Goal: Task Accomplishment & Management: Manage account settings

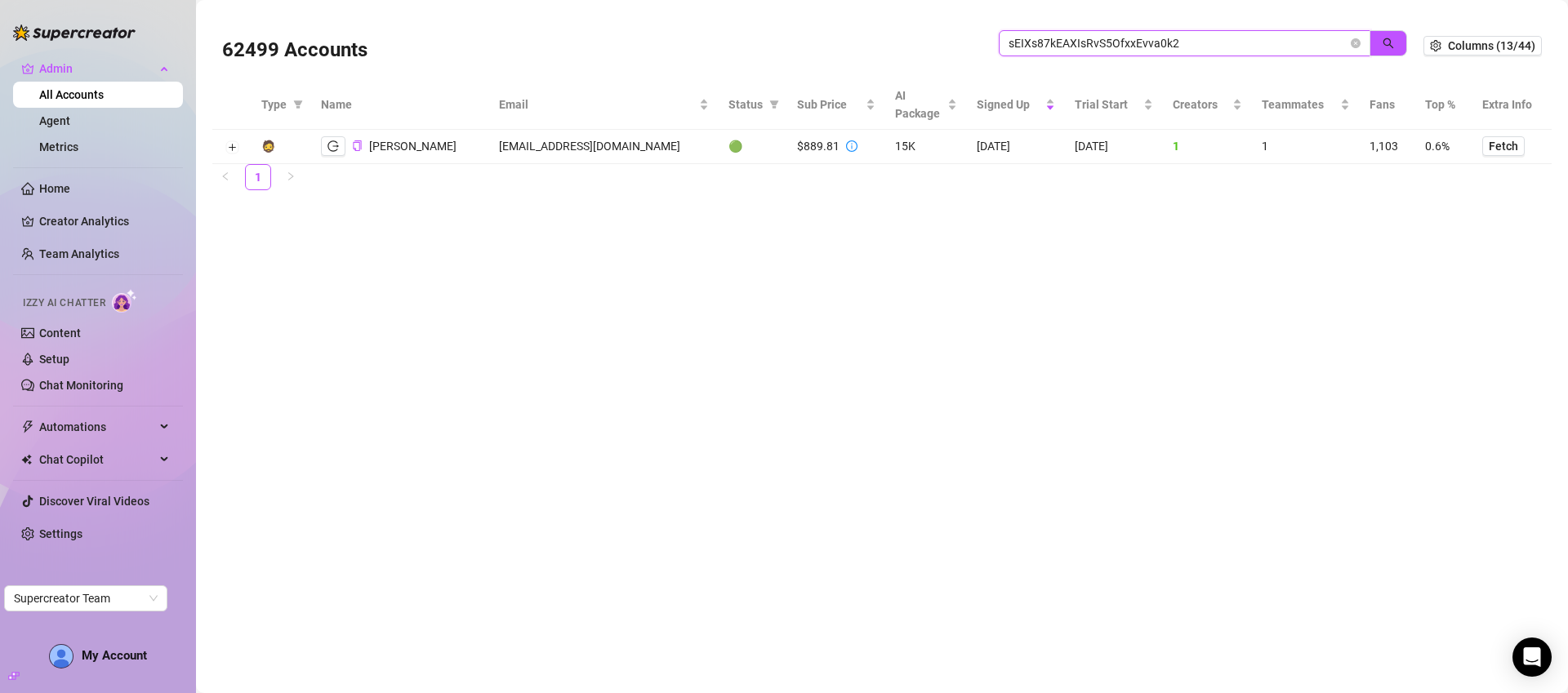
click at [1149, 36] on input "sEIXs87kEAXIsRvS5OfxxEvva0k2" at bounding box center [1178, 43] width 339 height 18
type input "reef"
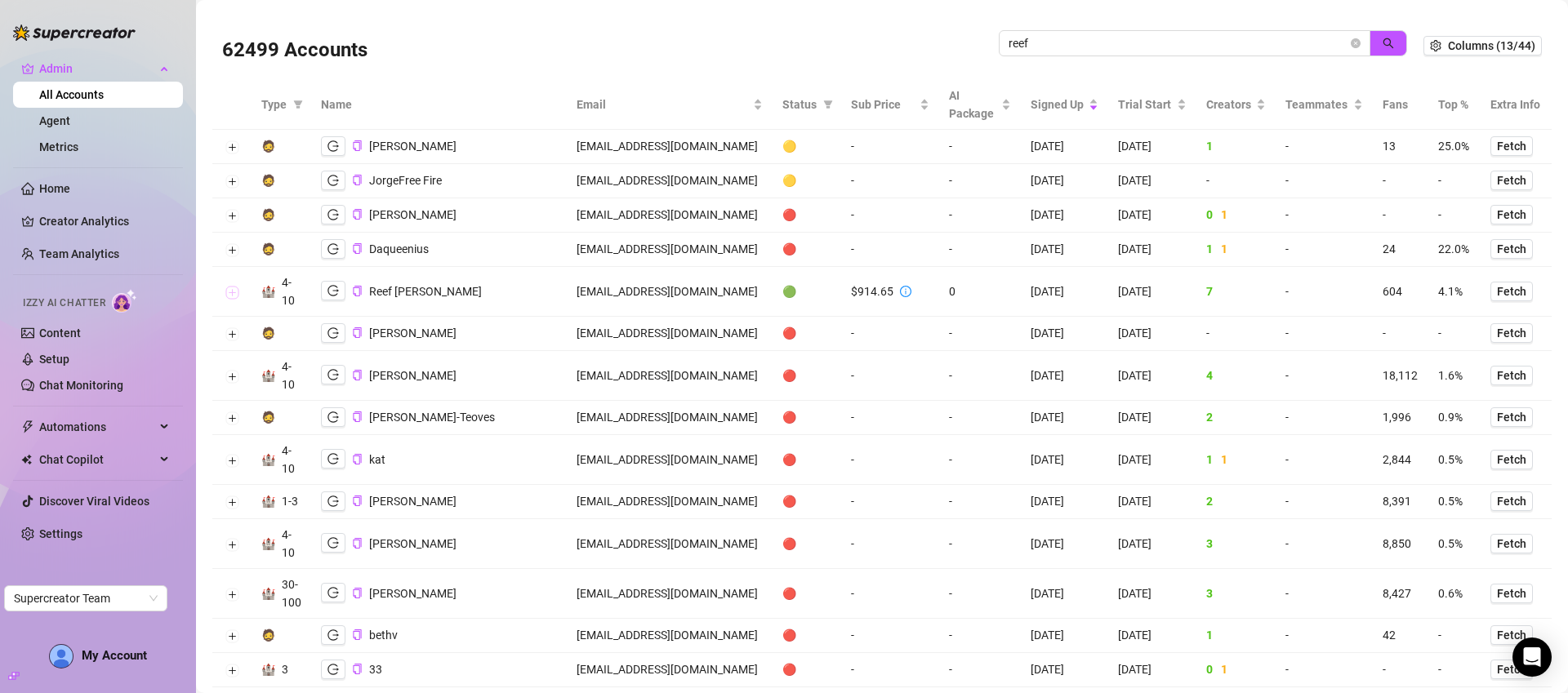
click at [234, 294] on button "Expand row" at bounding box center [232, 291] width 13 height 13
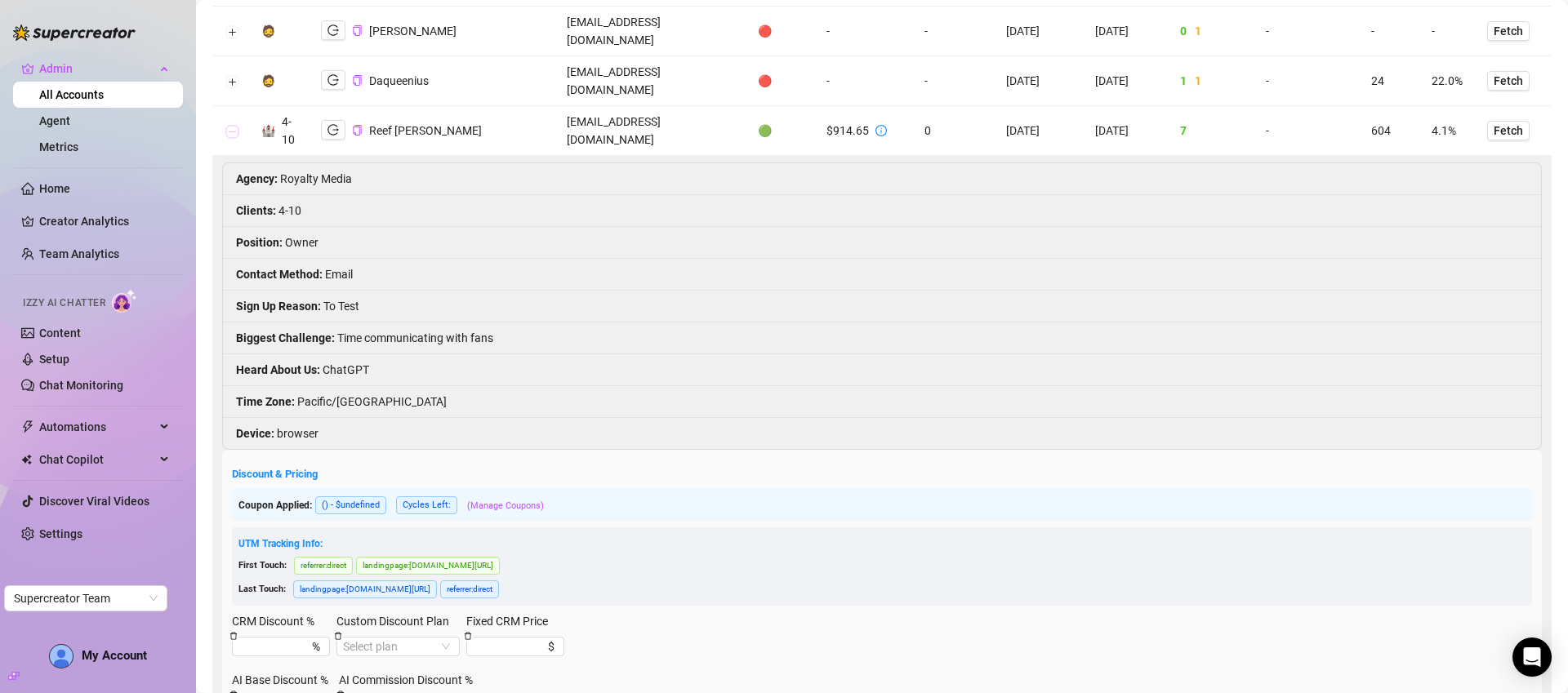
scroll to position [303, 0]
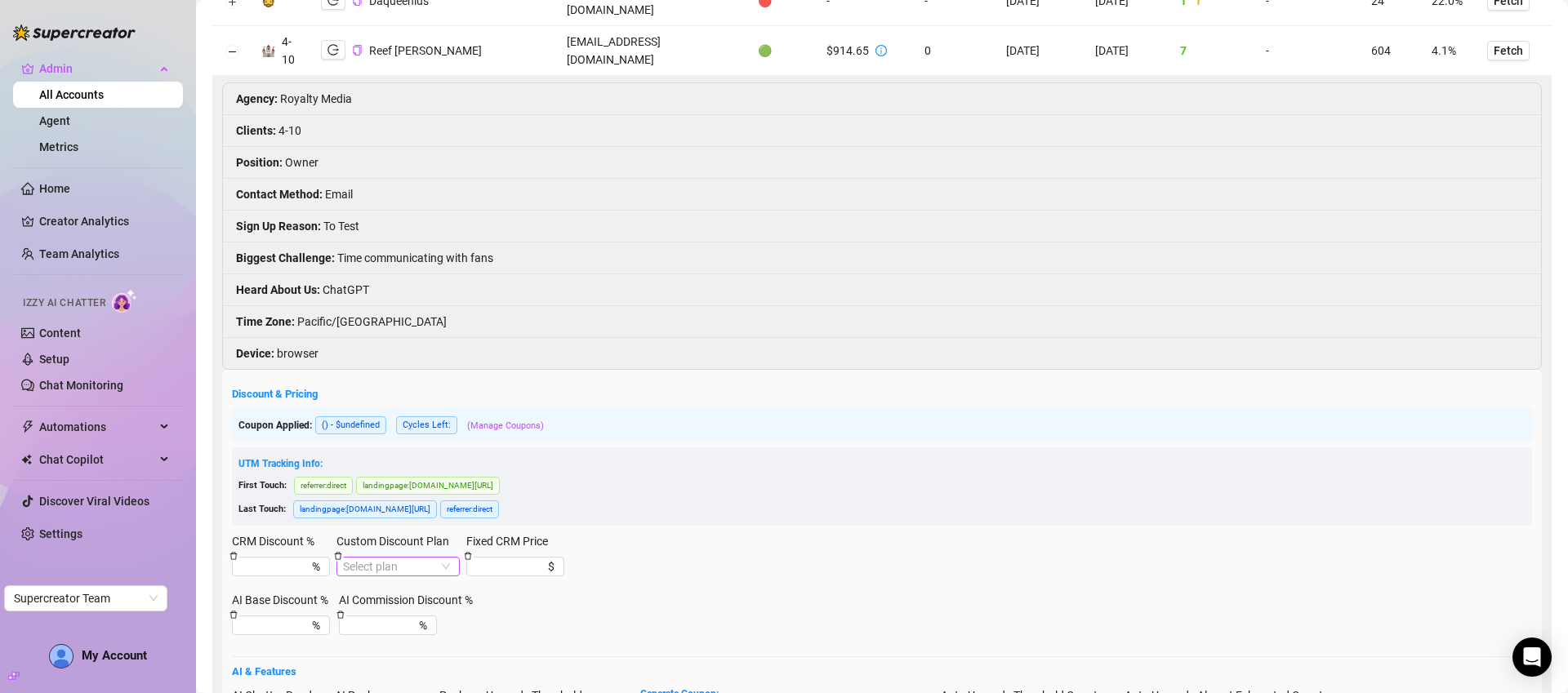
click at [420, 558] on input "Custom Discount Plan" at bounding box center [391, 567] width 96 height 18
click at [426, 558] on input "Custom Discount Plan" at bounding box center [391, 567] width 96 height 18
click at [379, 558] on input "Custom Discount Plan" at bounding box center [391, 567] width 96 height 18
click at [705, 532] on div "CRM Discount % % Custom Discount Plan Select plan Fixed CRM Price $" at bounding box center [882, 561] width 1300 height 59
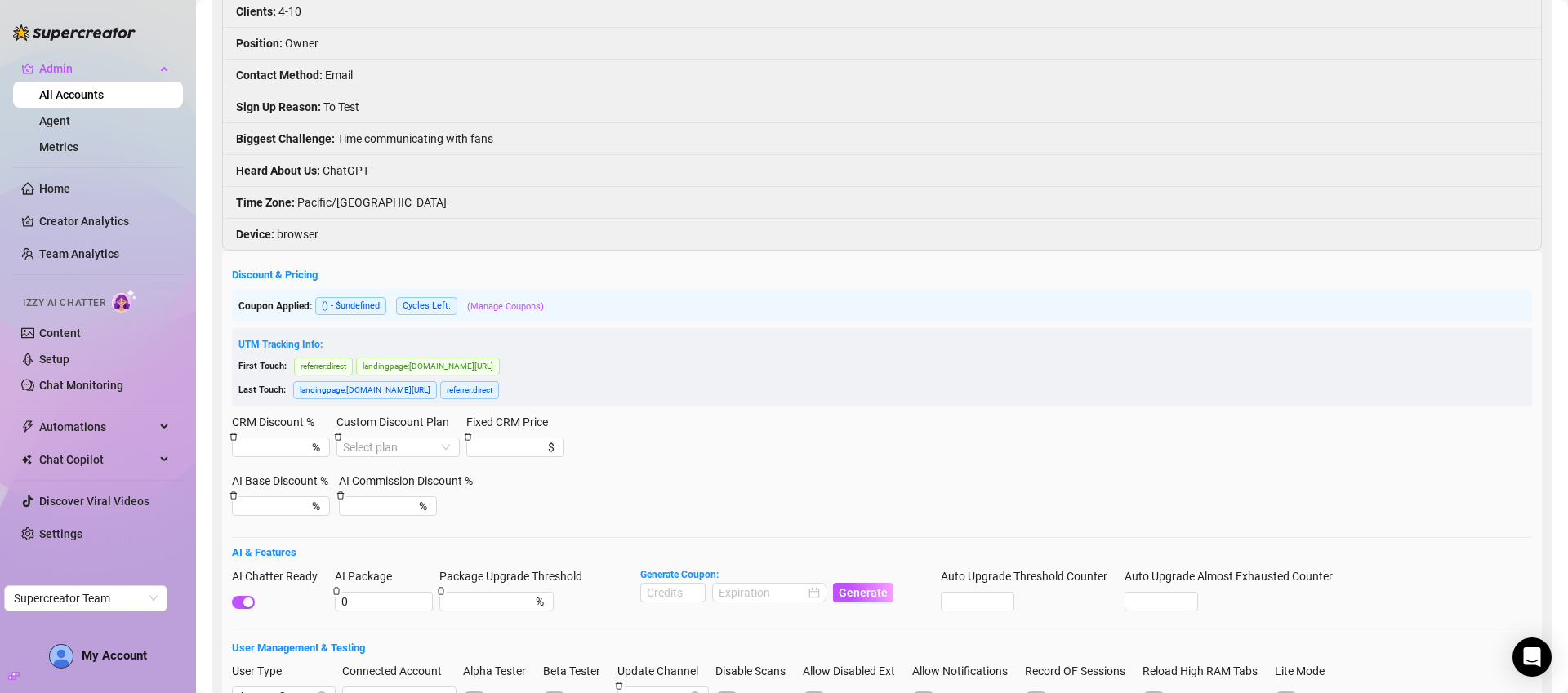
scroll to position [426, 0]
click at [413, 435] on input "Custom Discount Plan" at bounding box center [391, 444] width 96 height 18
click at [719, 410] on div "CRM Discount % % Custom Discount Plan Select plan Fixed CRM Price $" at bounding box center [882, 438] width 1300 height 59
click at [284, 435] on input "CRM Discount %" at bounding box center [265, 444] width 53 height 18
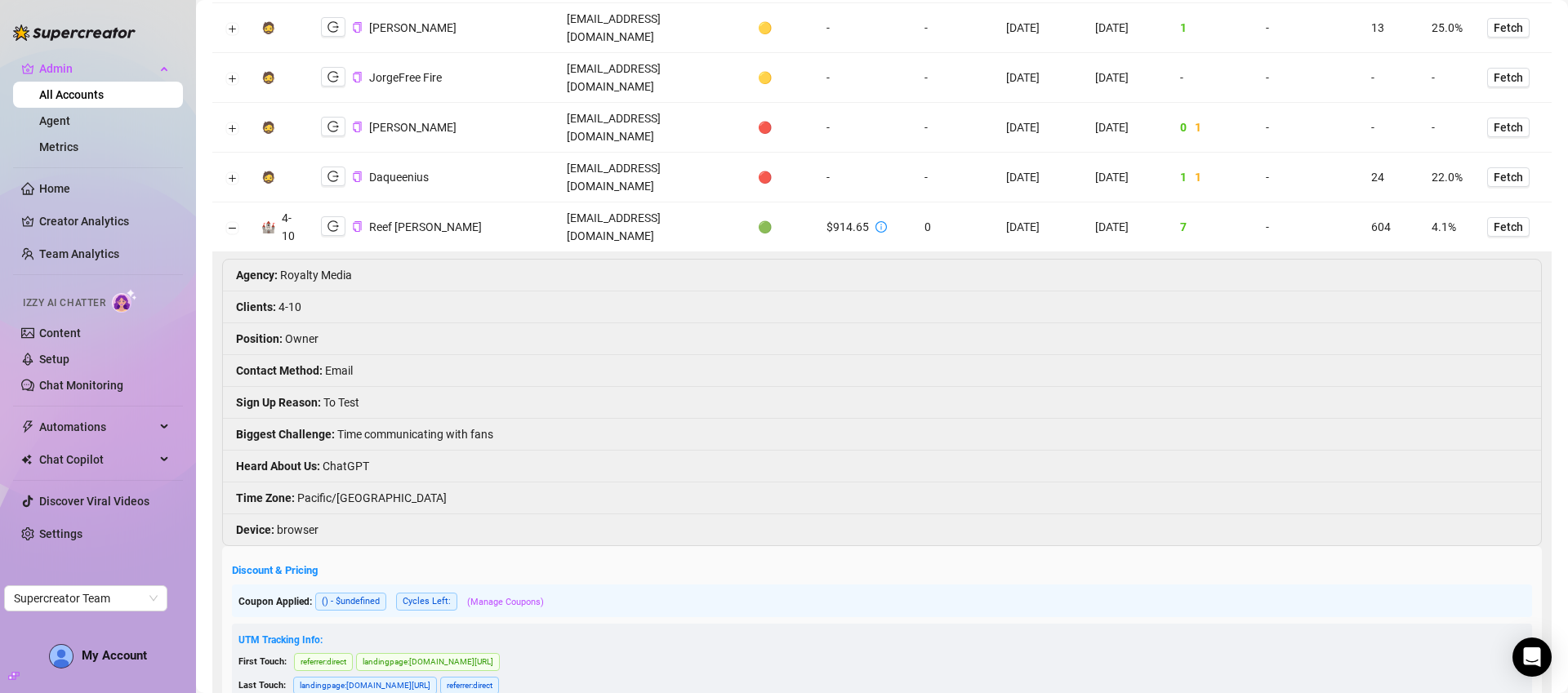
scroll to position [199, 0]
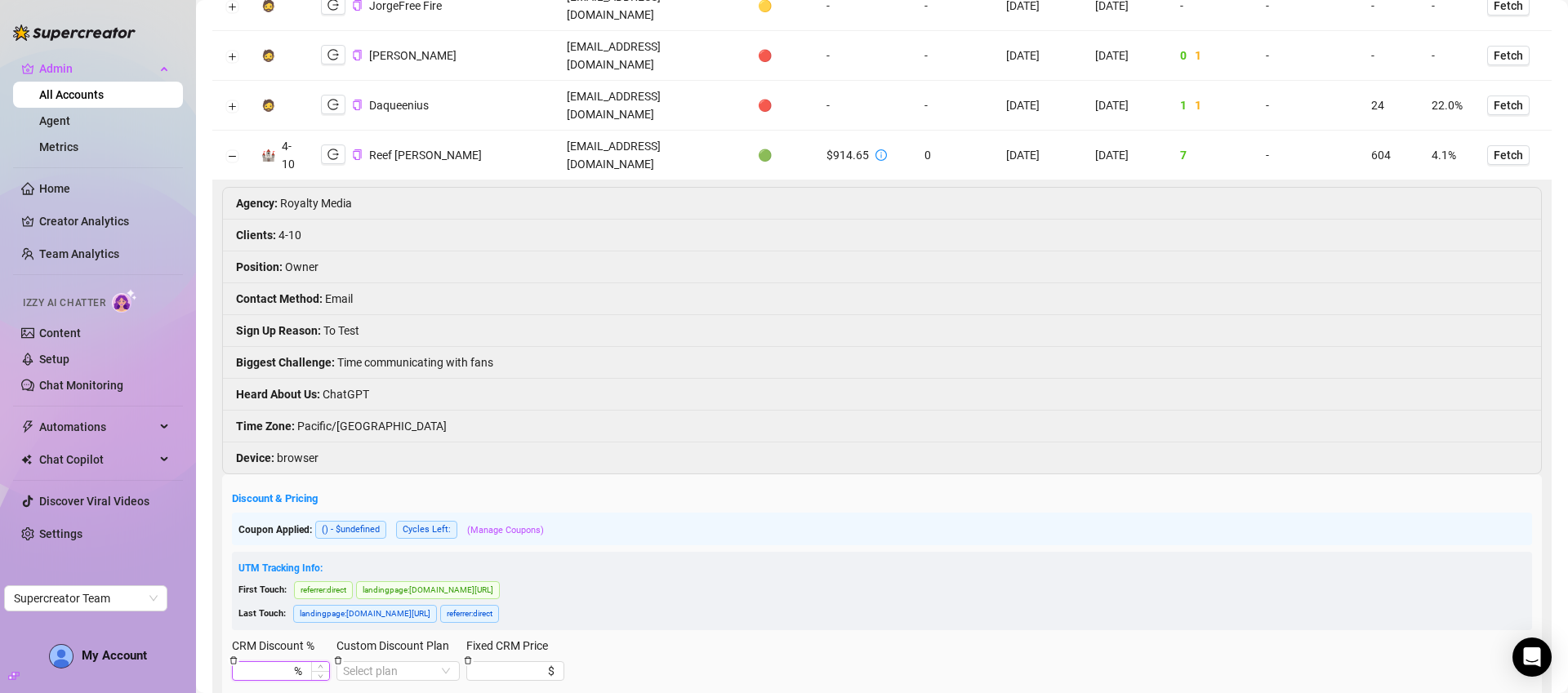
click at [266, 662] on input "CRM Discount %" at bounding box center [265, 671] width 53 height 18
type input "20"
click at [954, 604] on div "Last Touch: landingpage : [DOMAIN_NAME][URL] referrer : direct" at bounding box center [882, 613] width 1287 height 21
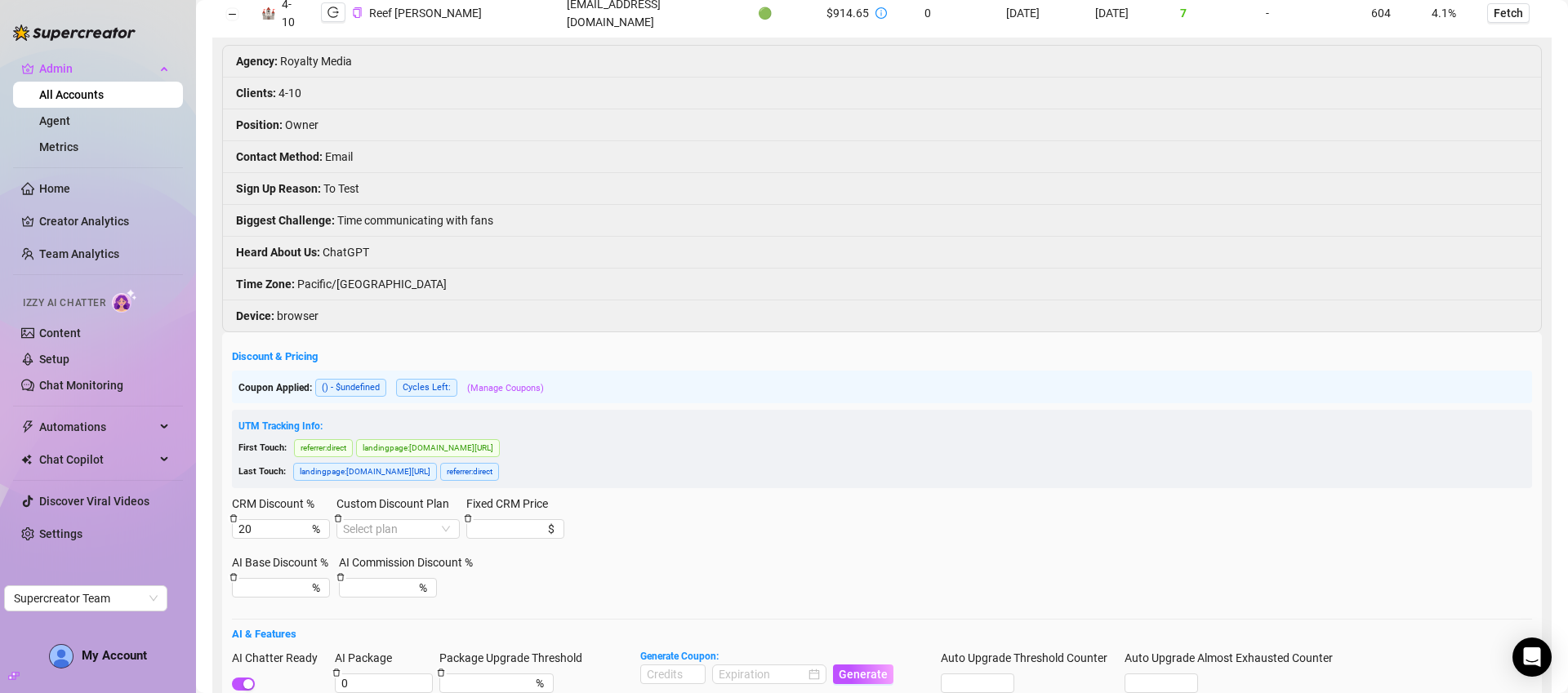
scroll to position [801, 0]
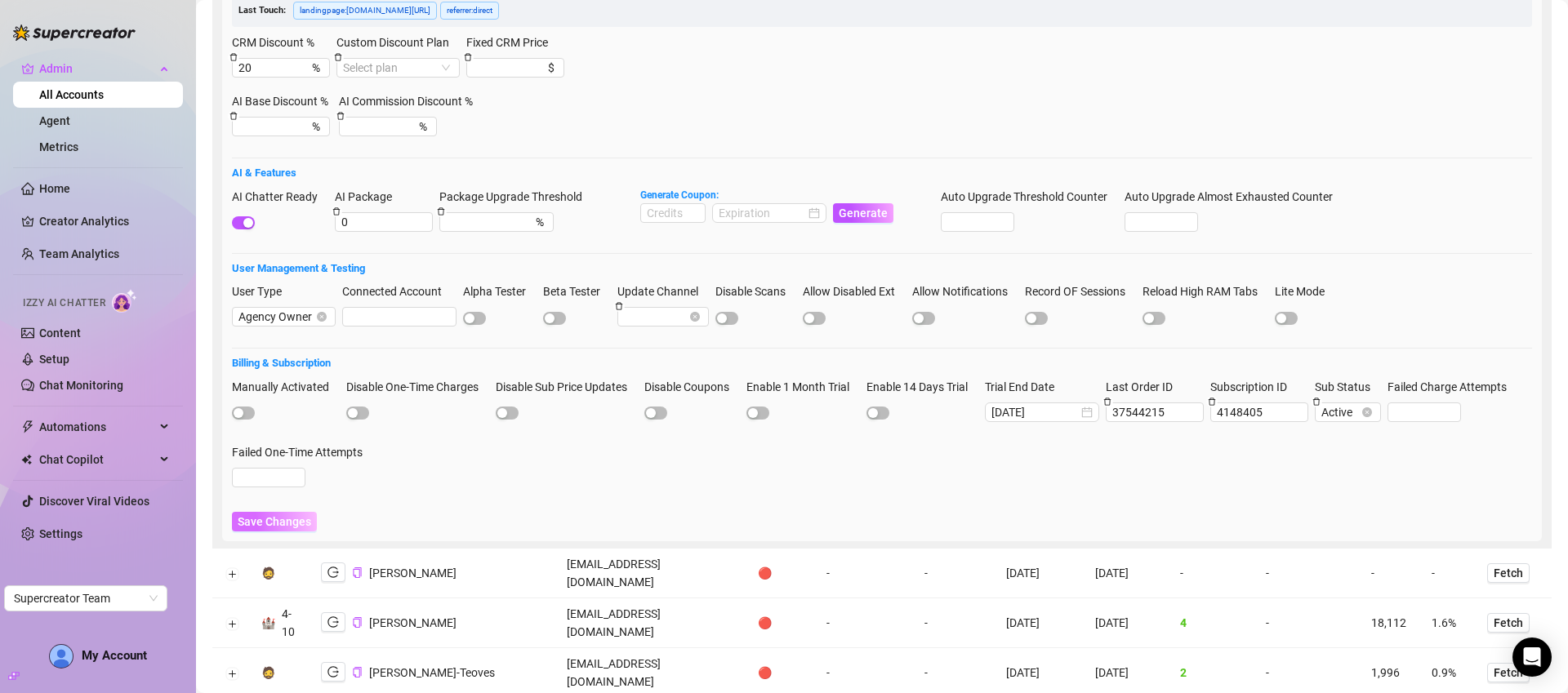
click at [301, 515] on span "Save Changes" at bounding box center [275, 521] width 74 height 13
click at [294, 515] on span "Save Changes" at bounding box center [275, 521] width 74 height 13
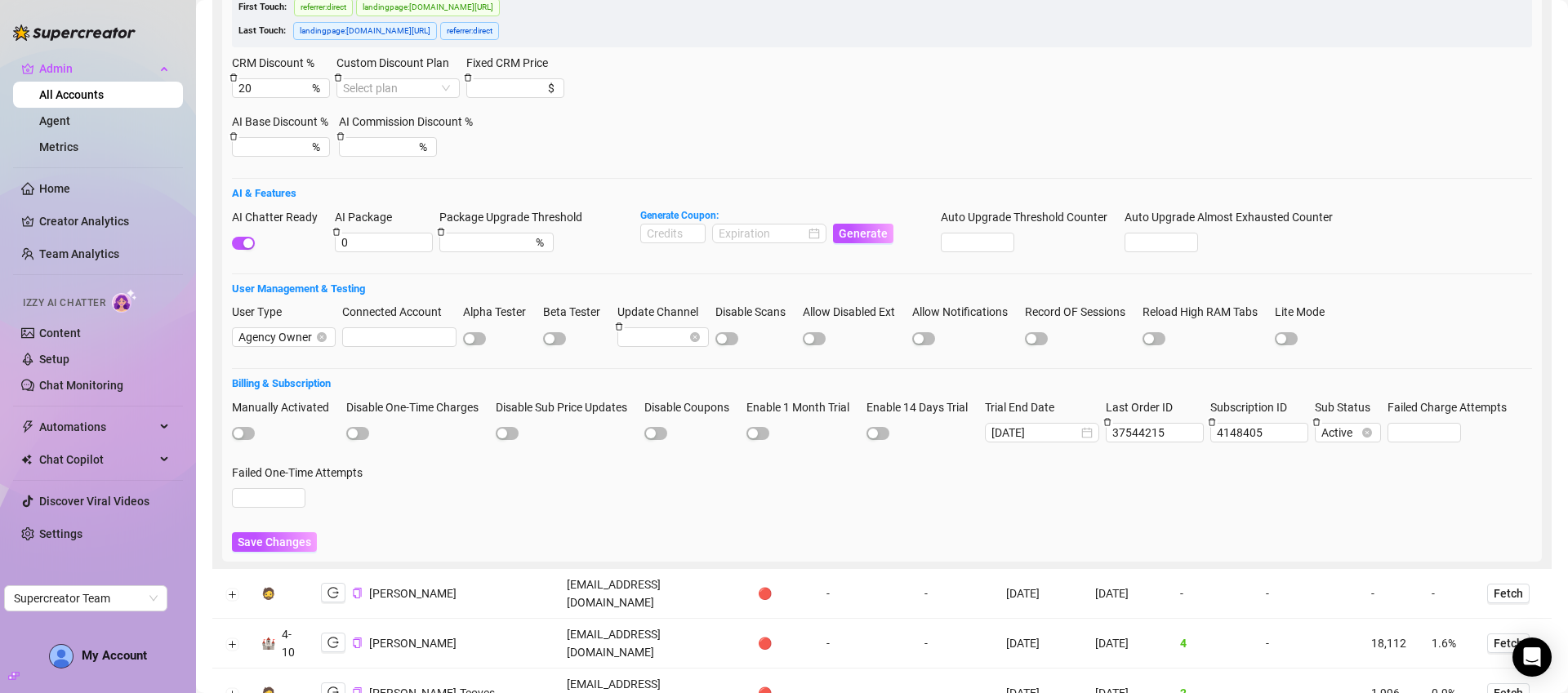
scroll to position [778, 0]
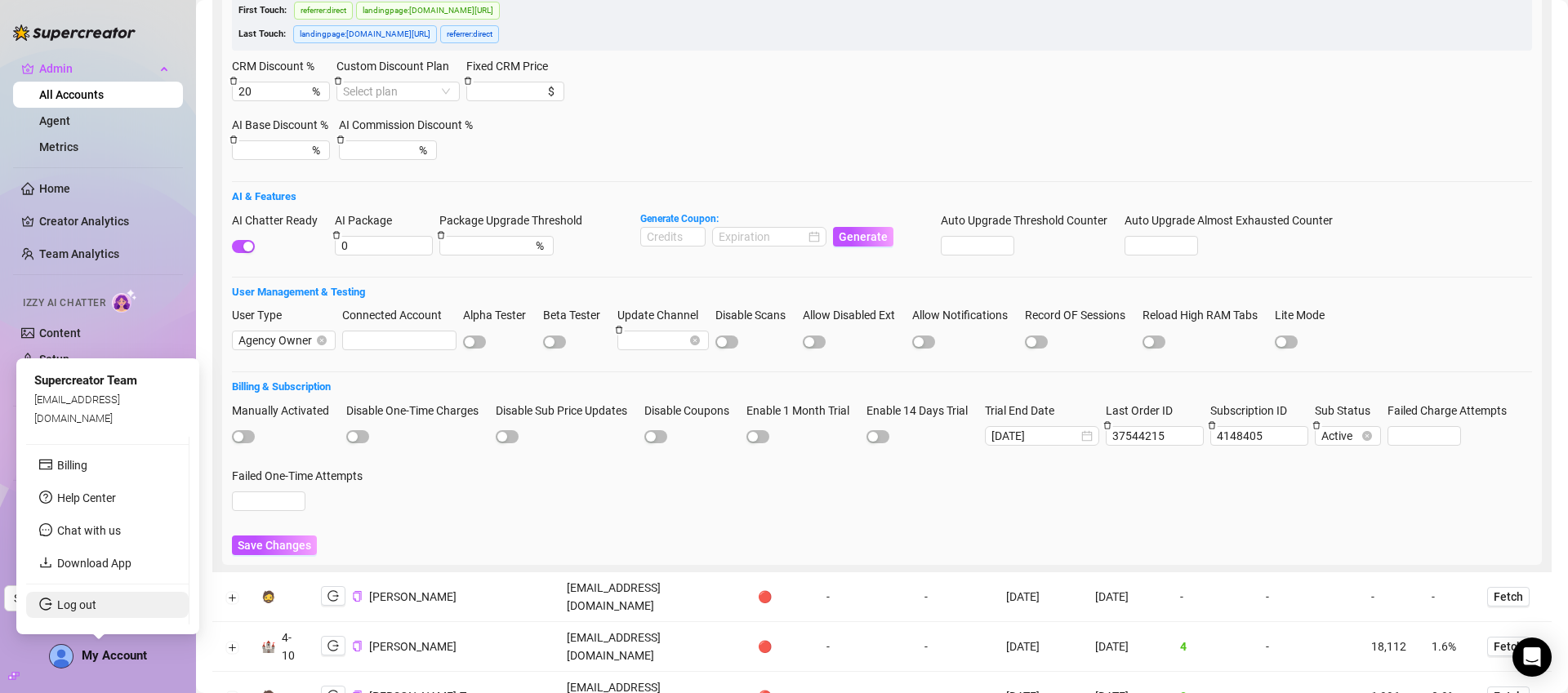
click at [97, 605] on link "Log out" at bounding box center [76, 605] width 39 height 13
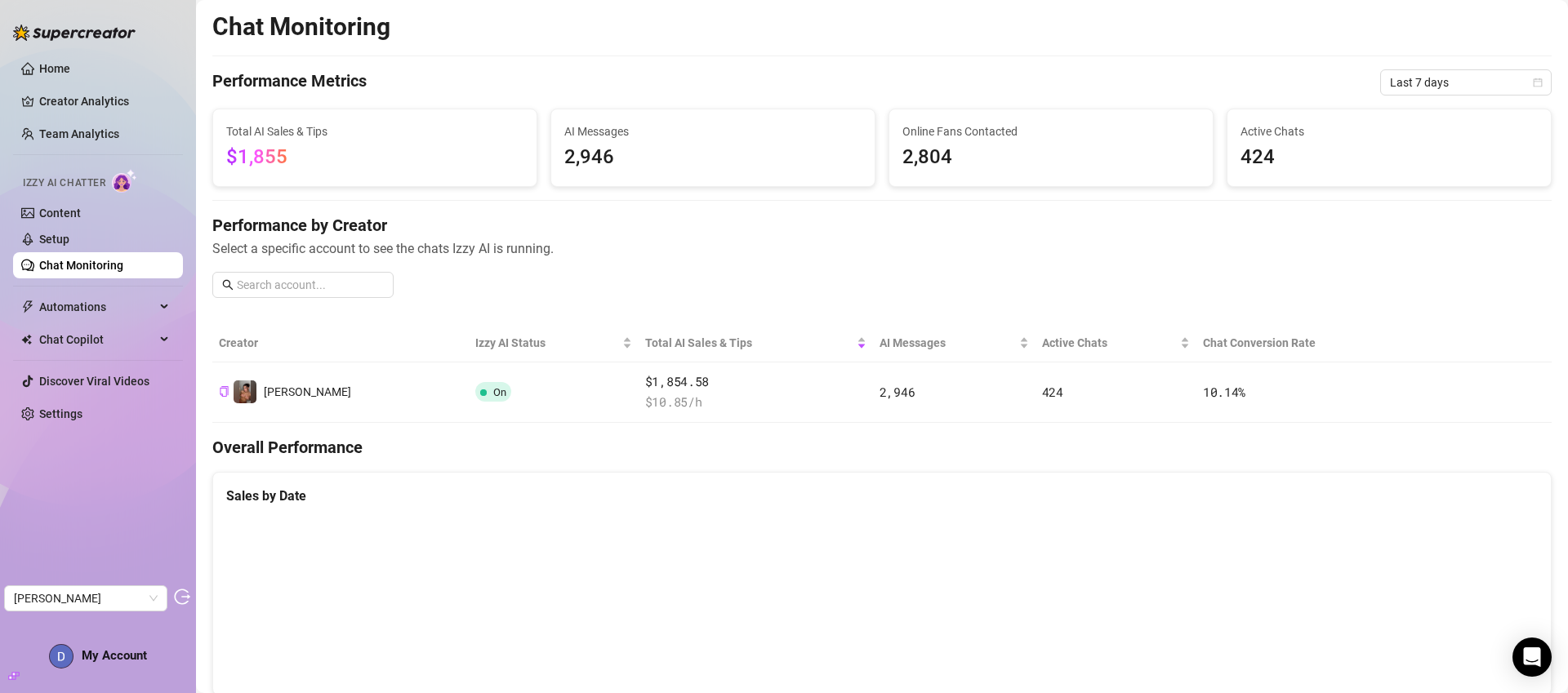
scroll to position [703, 0]
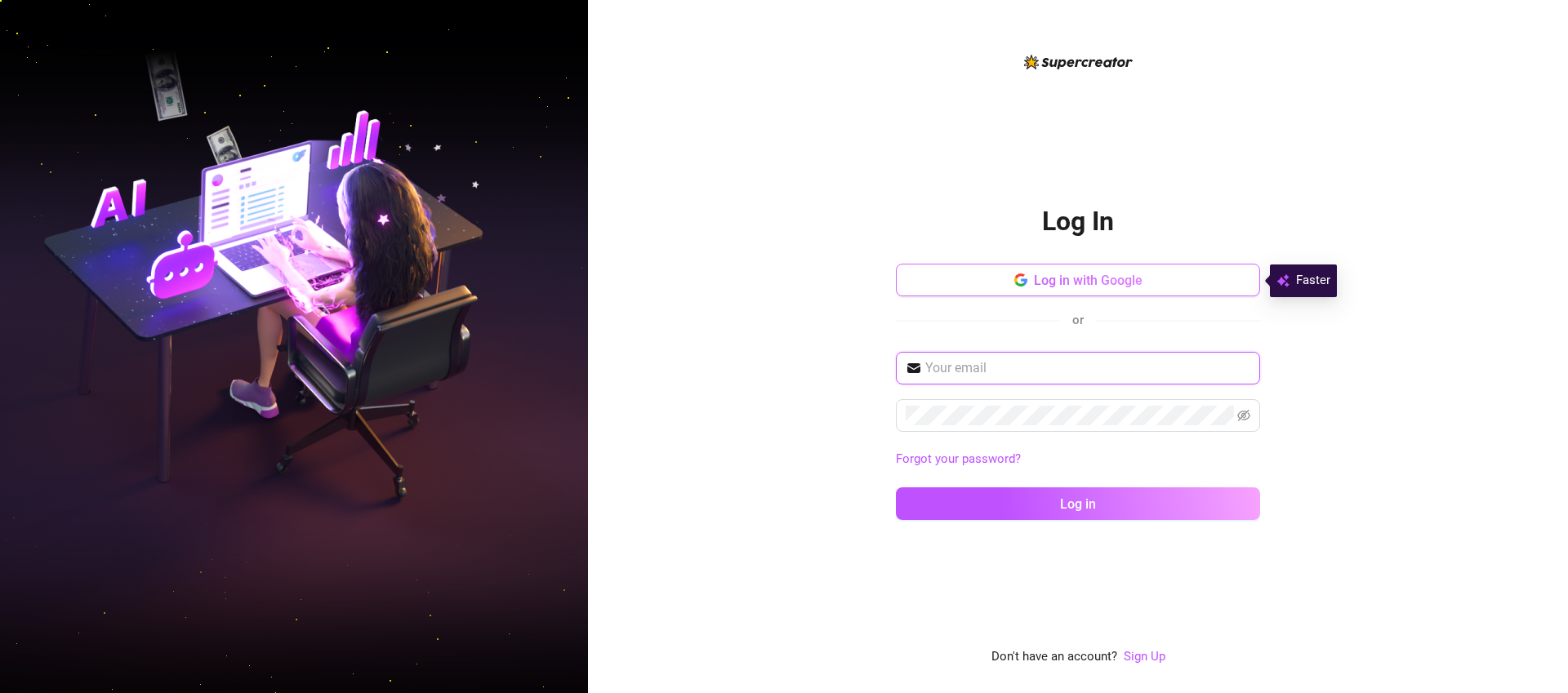
type input "josephoh2011@gmail.com"
click at [1079, 271] on button "Log in with Google" at bounding box center [1078, 279] width 364 height 33
